Goal: Task Accomplishment & Management: Complete application form

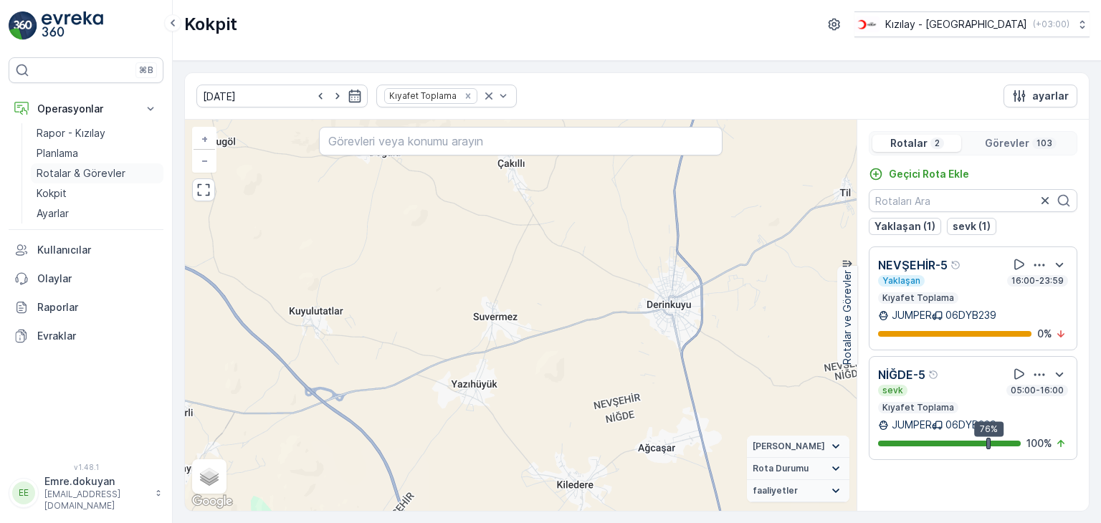
drag, startPoint x: 80, startPoint y: 173, endPoint x: 90, endPoint y: 174, distance: 10.1
click at [80, 173] on p "Rotalar & Görevler" at bounding box center [81, 173] width 89 height 14
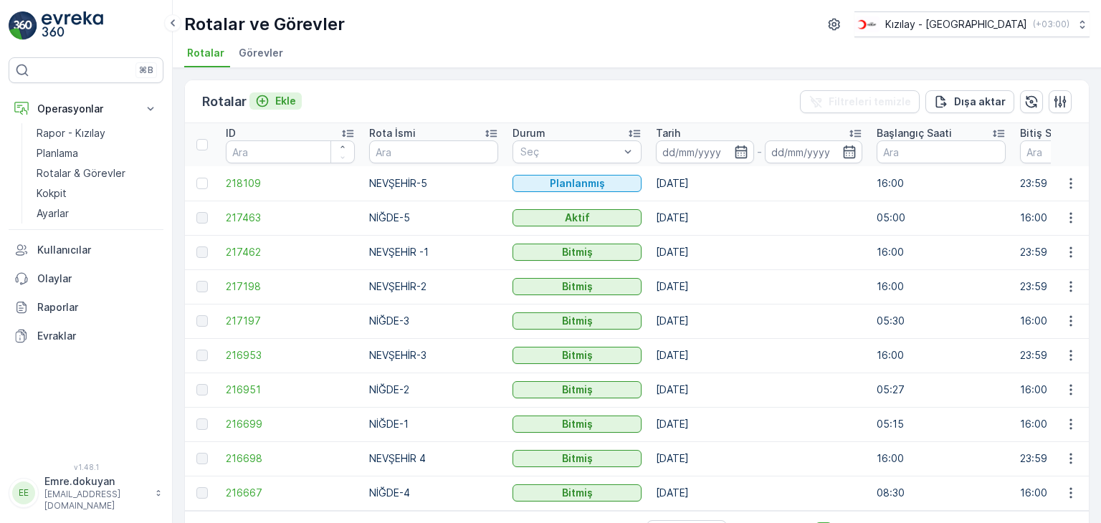
click at [282, 102] on p "Ekle" at bounding box center [285, 101] width 21 height 14
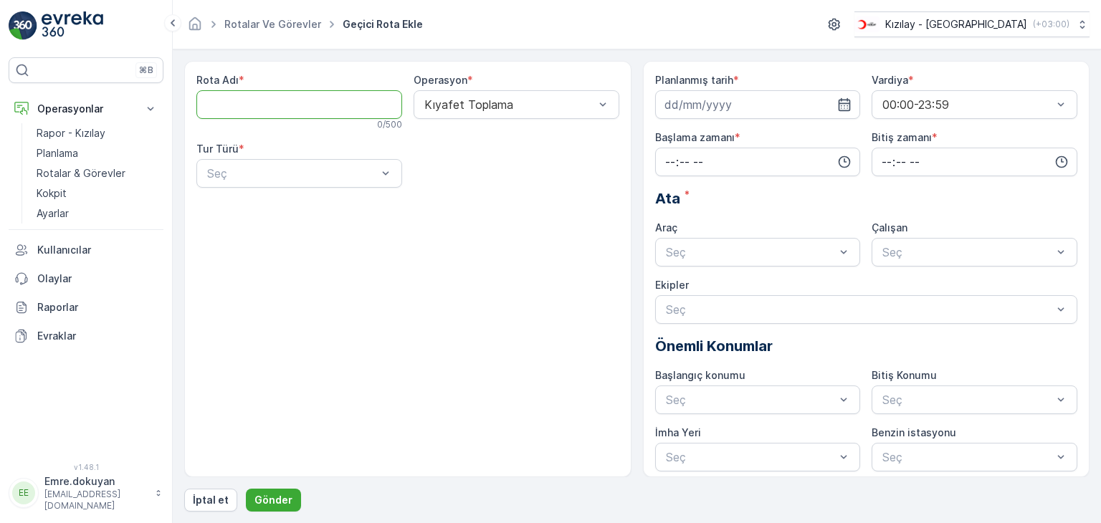
click at [287, 110] on Adı "Rota Adı" at bounding box center [299, 104] width 206 height 29
click at [269, 109] on Adı "Rota Adı" at bounding box center [299, 104] width 206 height 29
type Adı "NİĞDE-4"
click at [487, 102] on div at bounding box center [509, 104] width 173 height 13
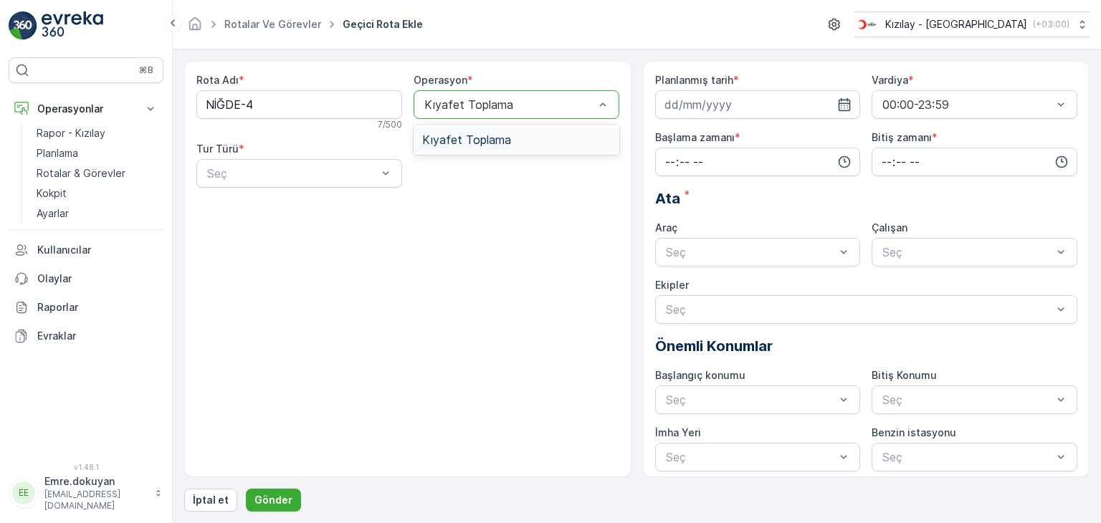
drag, startPoint x: 485, startPoint y: 147, endPoint x: 460, endPoint y: 153, distance: 25.9
click at [480, 150] on div "Kıyafet Toplama" at bounding box center [516, 140] width 206 height 24
click at [324, 169] on div at bounding box center [292, 173] width 173 height 13
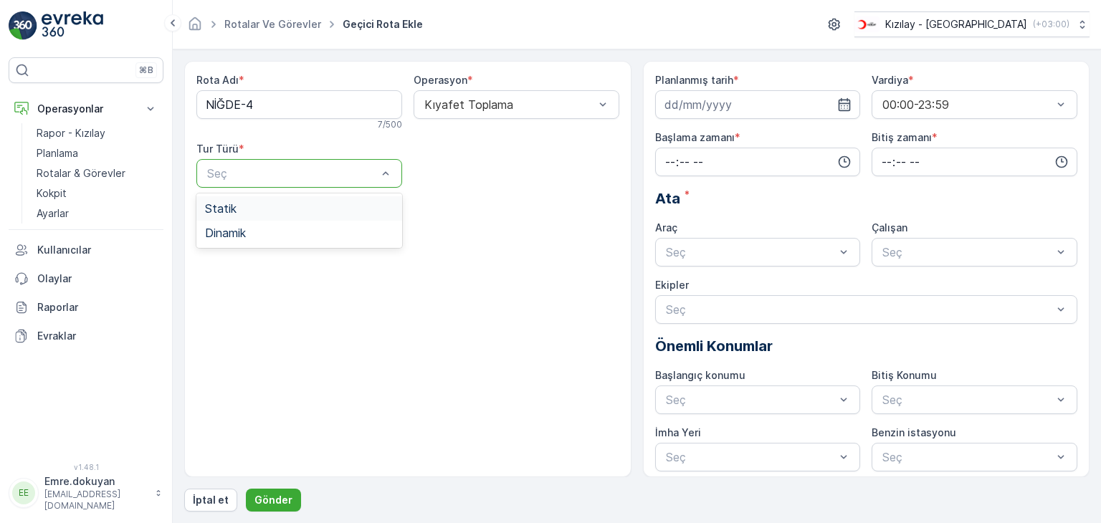
click at [291, 210] on div "Statik" at bounding box center [299, 208] width 188 height 13
click at [481, 178] on div at bounding box center [509, 173] width 173 height 13
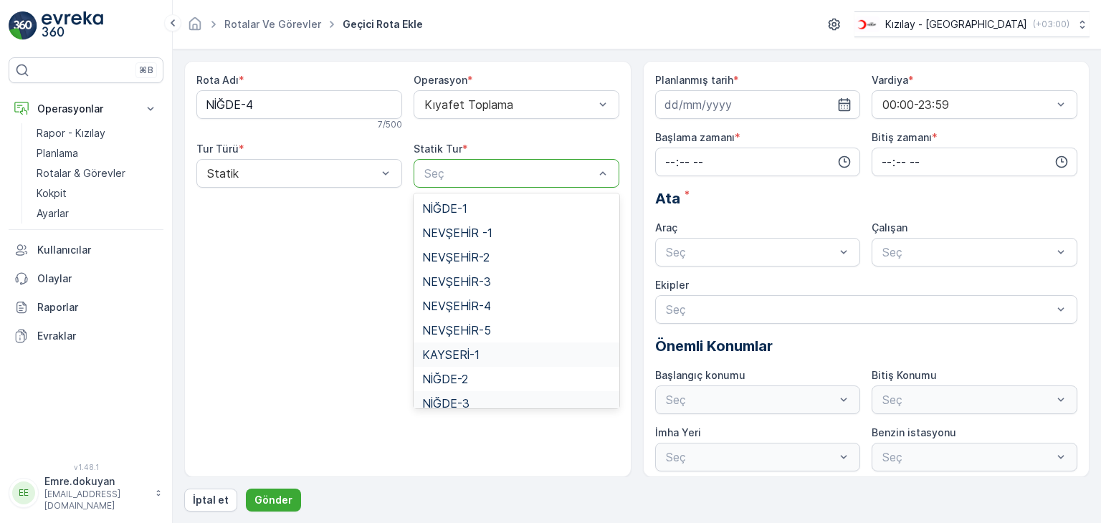
scroll to position [59, 0]
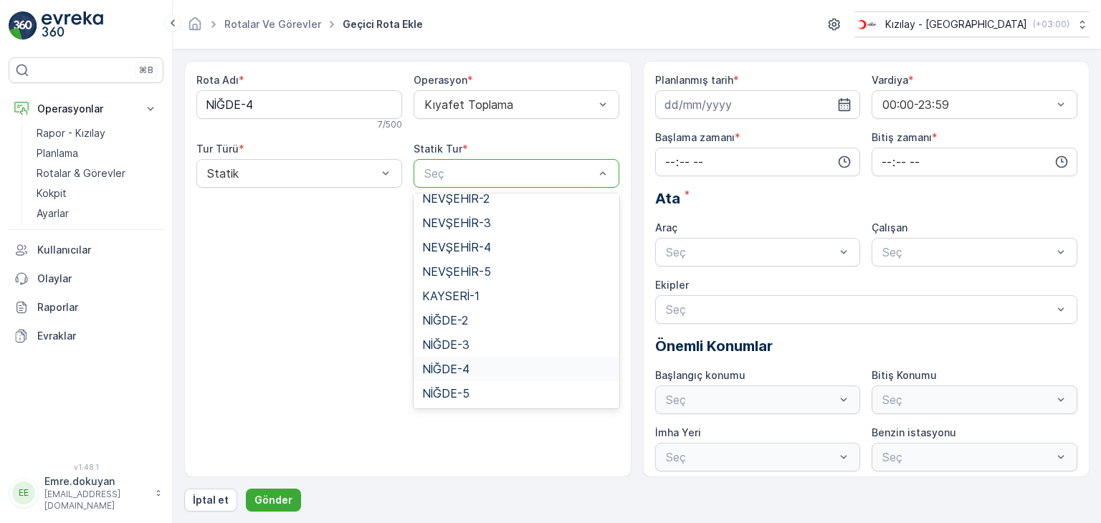
click at [459, 367] on span "NİĞDE-4" at bounding box center [445, 369] width 47 height 13
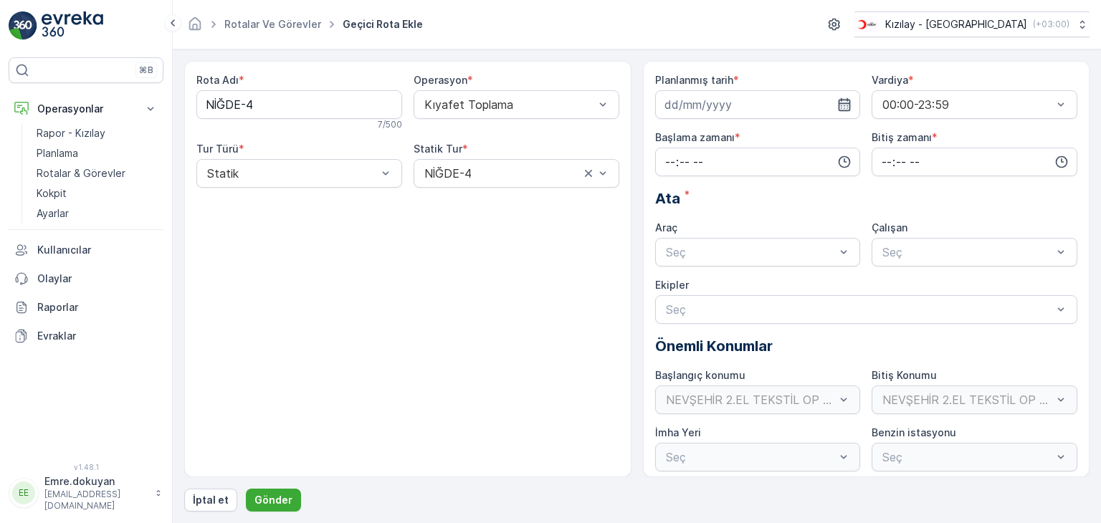
drag, startPoint x: 847, startPoint y: 97, endPoint x: 838, endPoint y: 107, distance: 13.7
click at [838, 107] on icon "button" at bounding box center [844, 104] width 14 height 14
click at [842, 104] on icon "button" at bounding box center [844, 104] width 14 height 14
click at [841, 105] on icon "button" at bounding box center [844, 104] width 14 height 14
click at [704, 309] on div "26" at bounding box center [705, 309] width 23 height 23
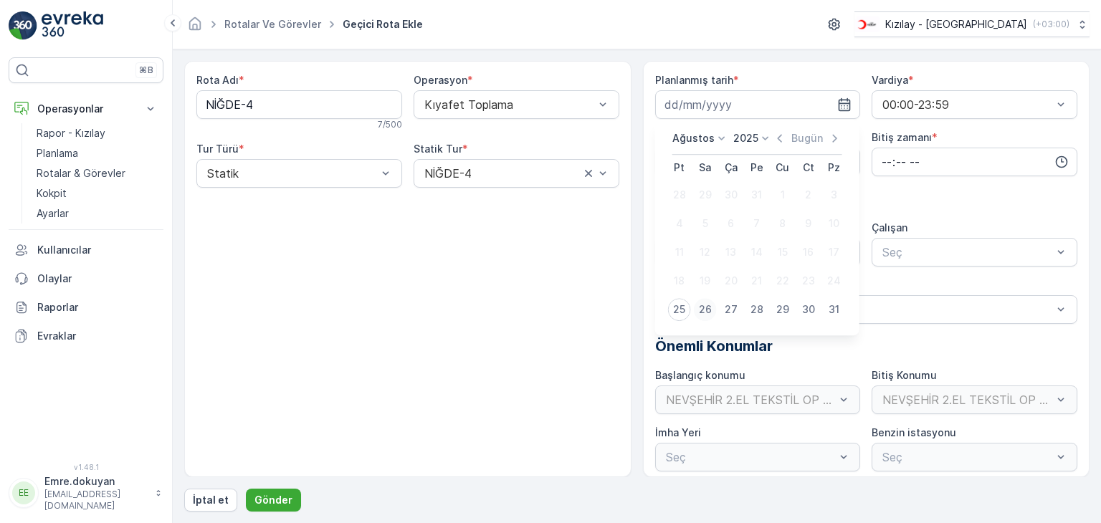
type input "[DATE]"
click at [665, 158] on input "time" at bounding box center [758, 162] width 206 height 29
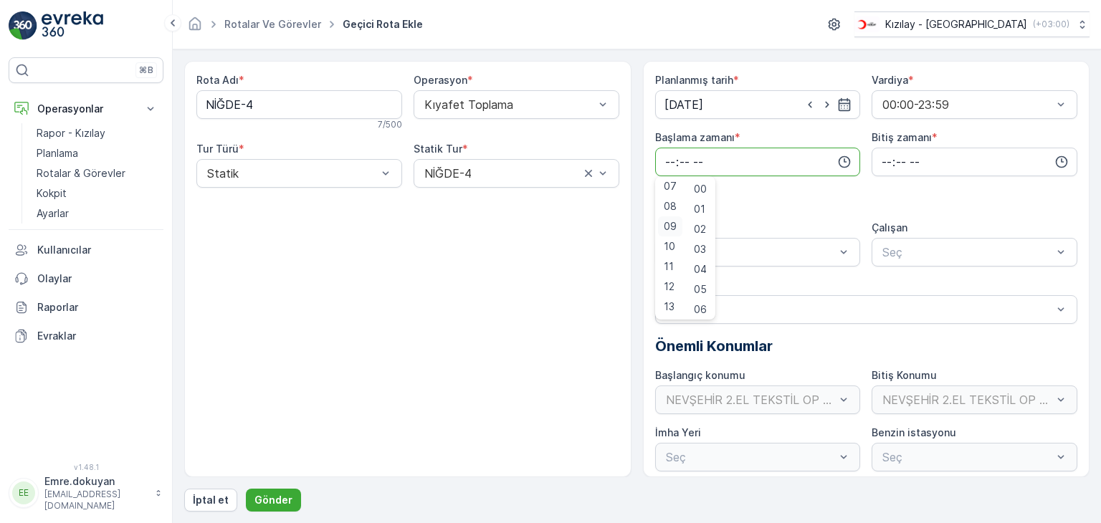
scroll to position [72, 0]
click at [671, 156] on input "time" at bounding box center [758, 162] width 206 height 29
click at [668, 224] on span "05" at bounding box center [669, 229] width 13 height 14
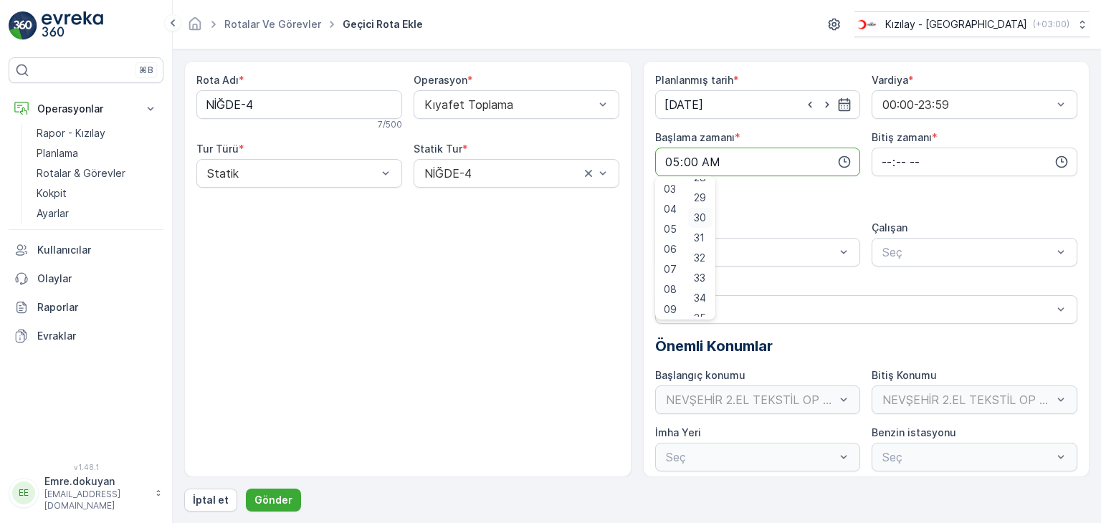
click at [703, 218] on span "30" at bounding box center [700, 218] width 12 height 14
type input "05:30"
click at [886, 160] on input "time" at bounding box center [974, 162] width 206 height 29
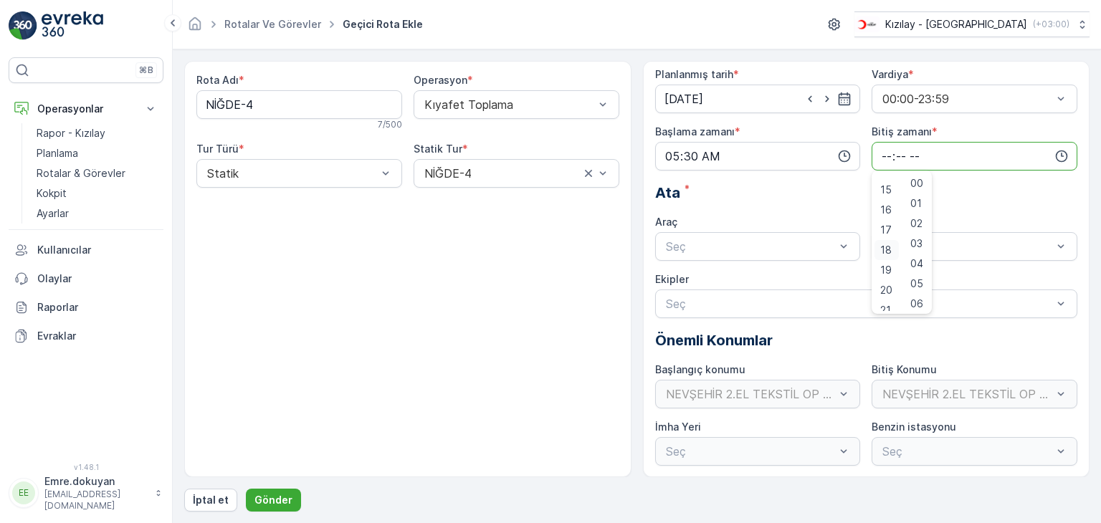
scroll to position [272, 0]
click at [883, 226] on span "16" at bounding box center [885, 232] width 11 height 14
type input "16:00"
click at [920, 181] on span "00" at bounding box center [916, 183] width 13 height 14
click at [777, 248] on div at bounding box center [750, 246] width 173 height 13
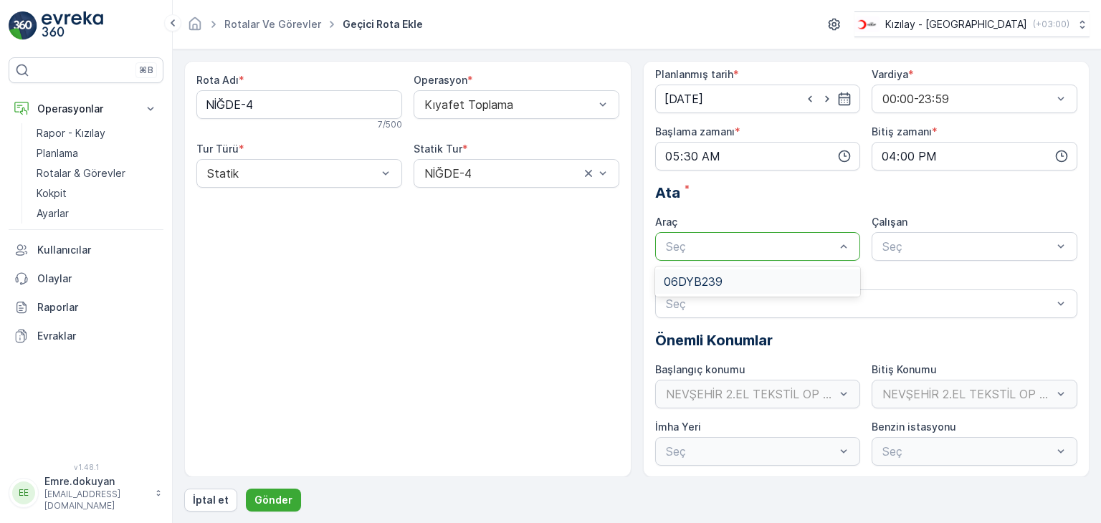
click at [765, 282] on div "06DYB239" at bounding box center [757, 281] width 188 height 13
click at [926, 241] on div at bounding box center [967, 246] width 173 height 13
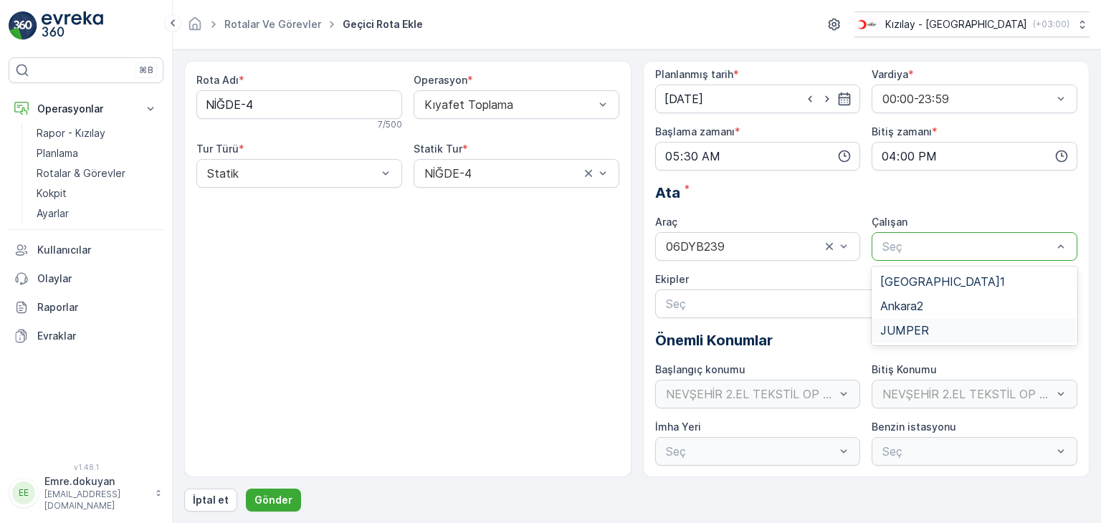
click at [923, 327] on span "JUMPER" at bounding box center [904, 330] width 49 height 13
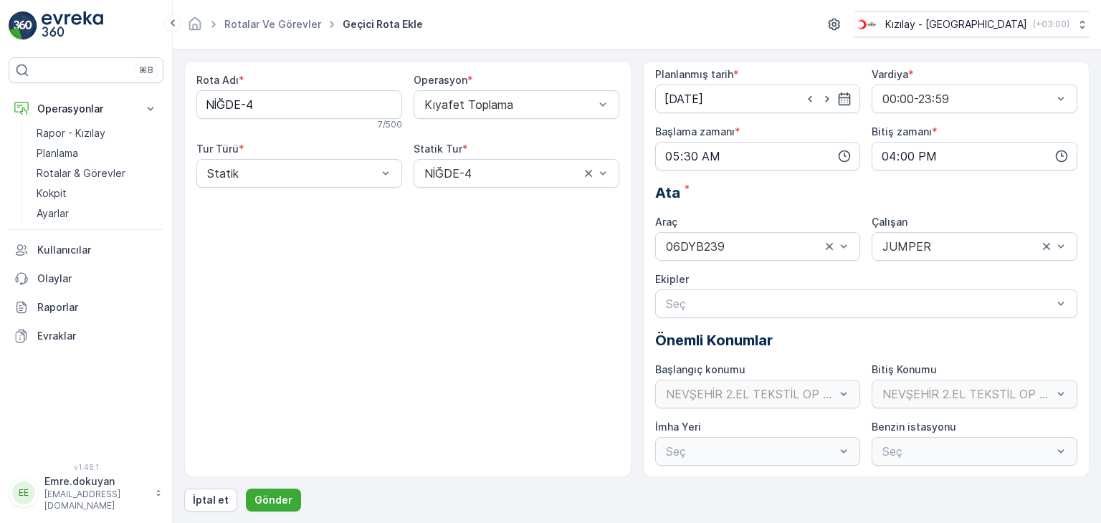
click at [530, 292] on div "Rota Adı * NİĞDE-4 7 / 500 Operasyon * Kıyafet Toplama Tur Türü * Statik Statik…" at bounding box center [407, 269] width 447 height 416
click at [599, 340] on div "Rota Adı * NİĞDE-4 7 / 500 Operasyon * Kıyafet Toplama Tur Türü * Statik Statik…" at bounding box center [407, 269] width 447 height 416
click at [264, 499] on p "Gönder" at bounding box center [273, 500] width 38 height 14
